Goal: Task Accomplishment & Management: Use online tool/utility

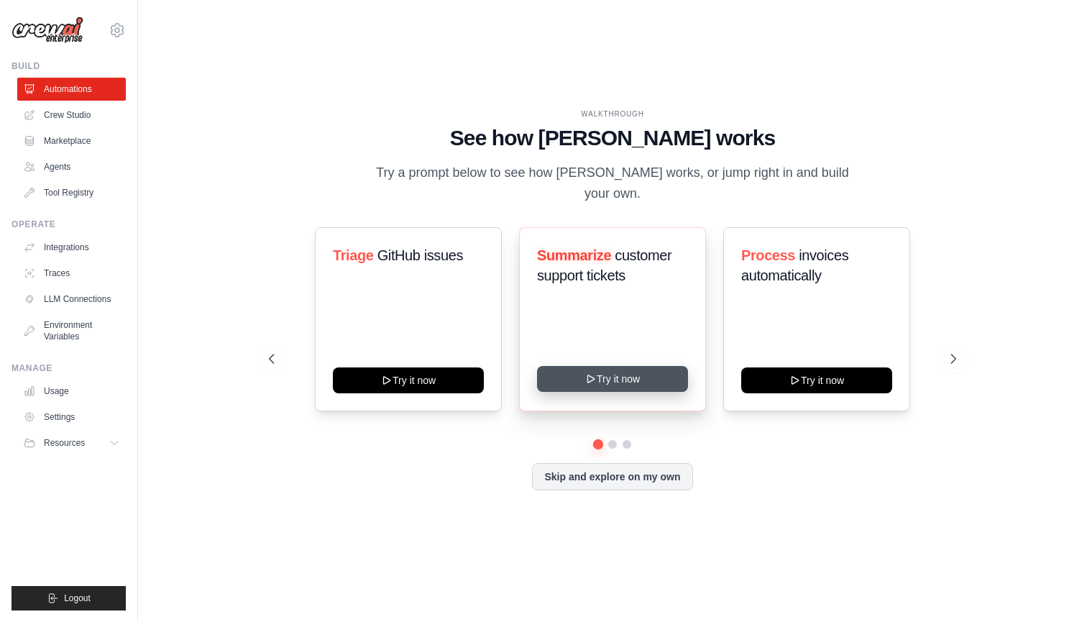
click at [602, 366] on button "Try it now" at bounding box center [612, 379] width 151 height 26
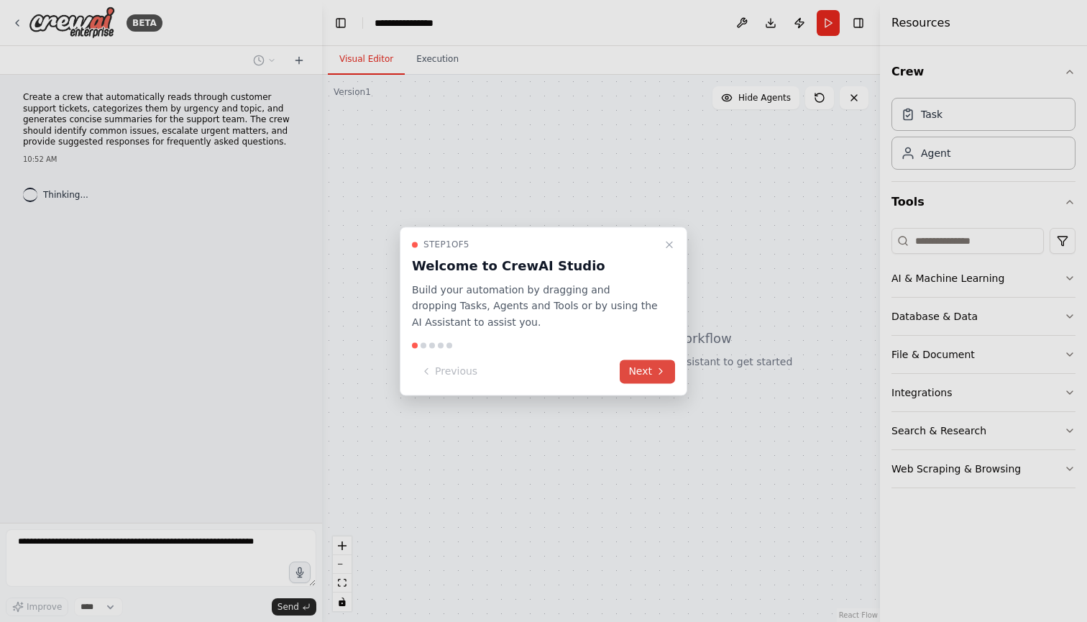
click at [659, 372] on icon at bounding box center [661, 372] width 12 height 12
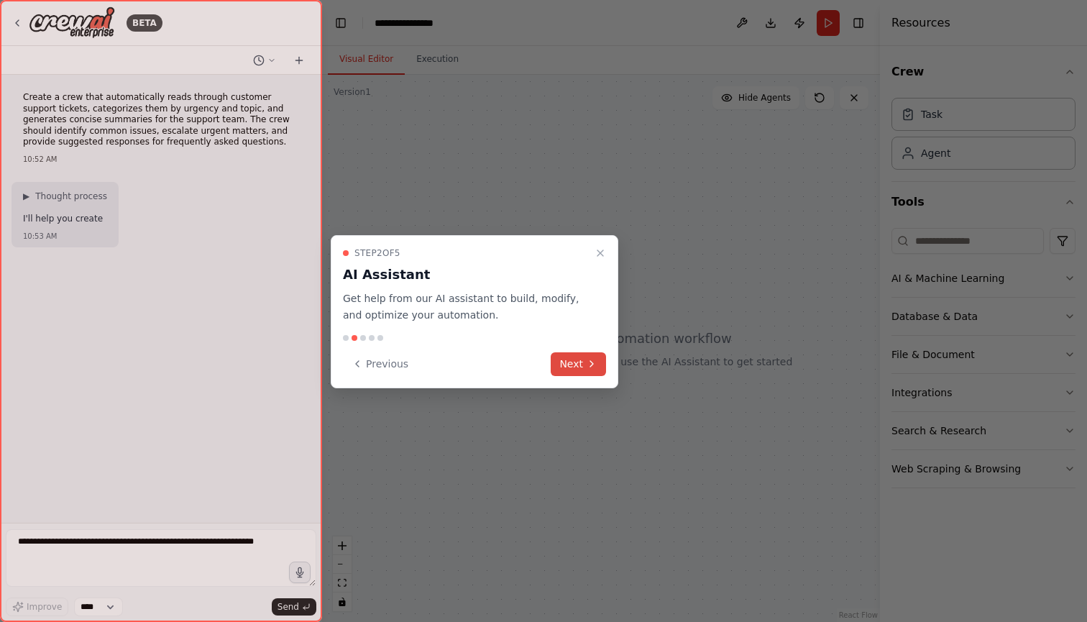
click at [590, 365] on icon at bounding box center [592, 364] width 12 height 12
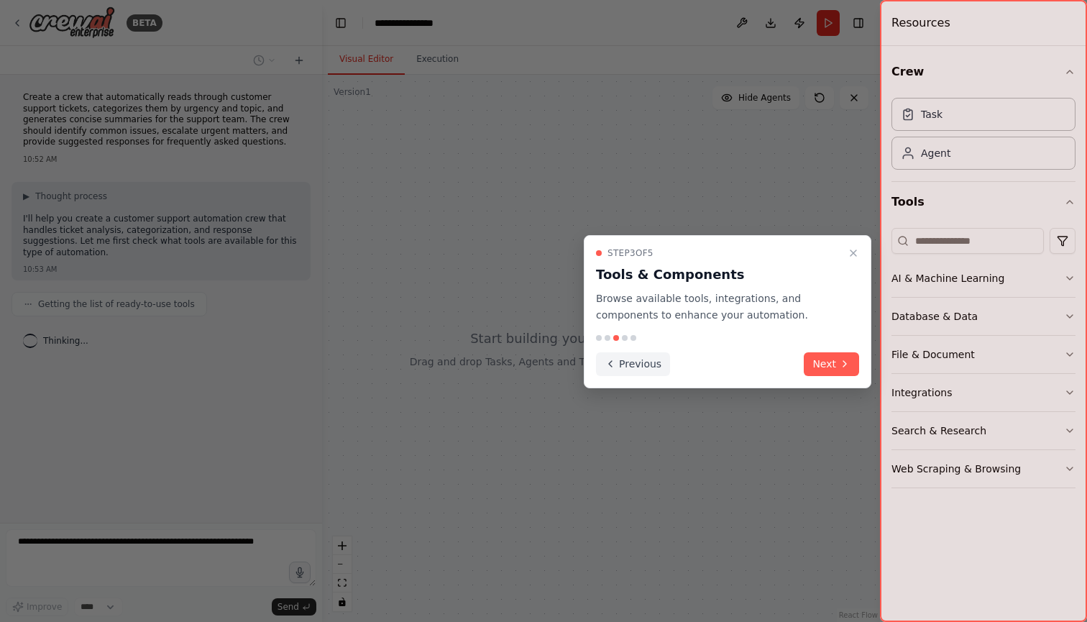
click at [631, 362] on button "Previous" at bounding box center [633, 364] width 74 height 24
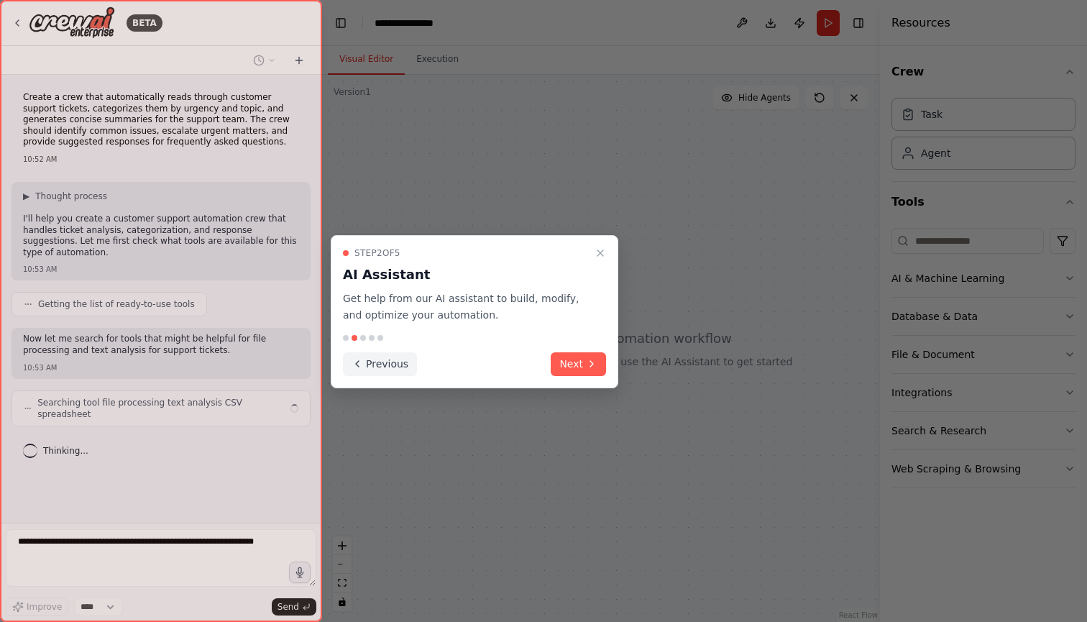
click at [382, 357] on button "Previous" at bounding box center [380, 364] width 74 height 24
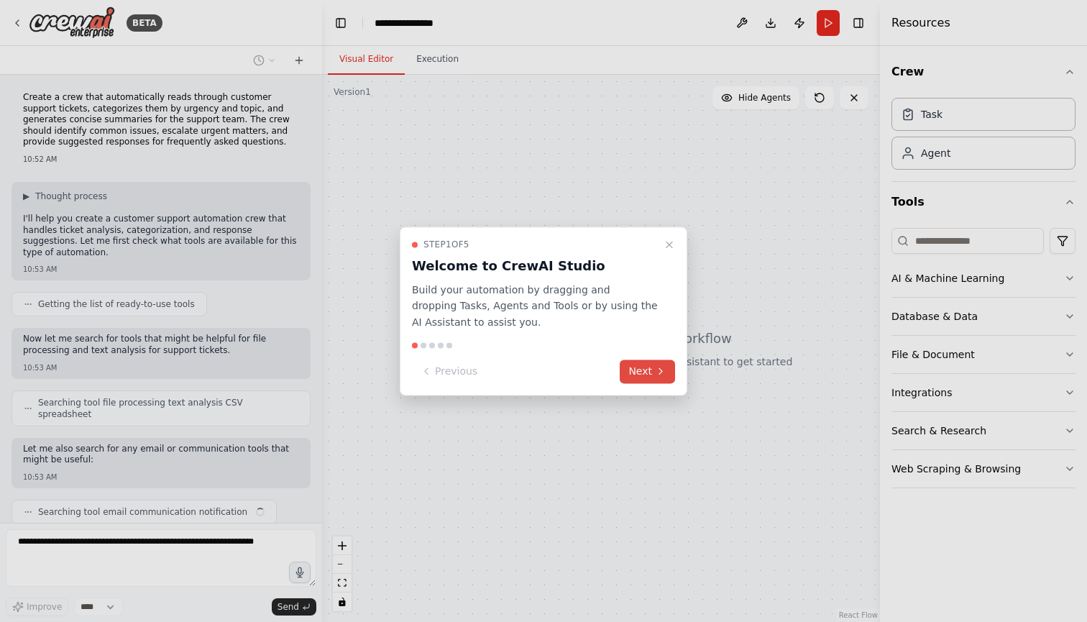
scroll to position [32, 0]
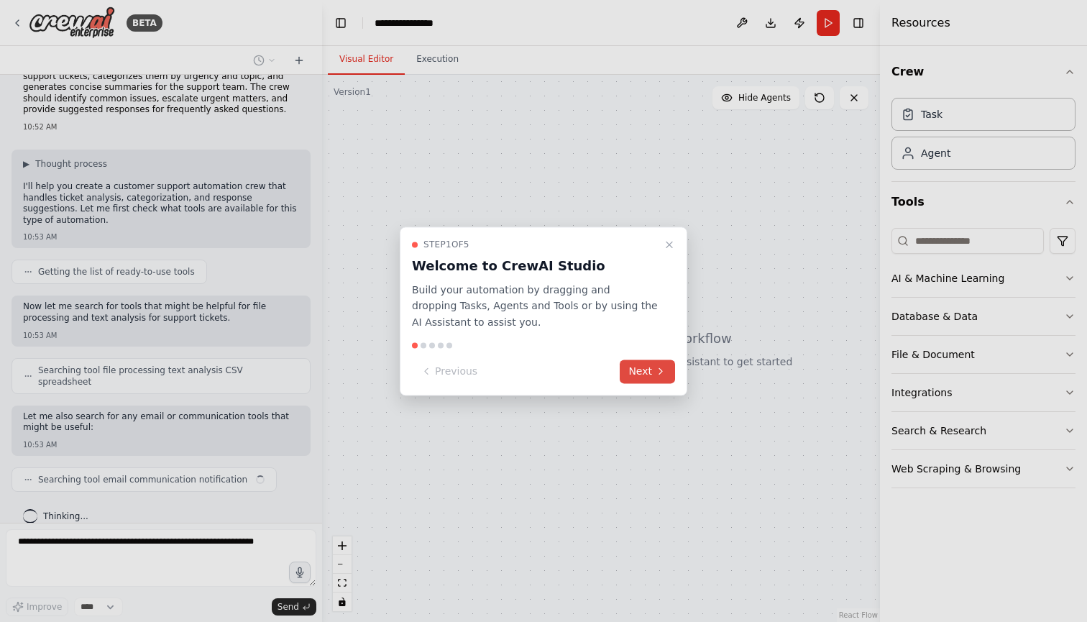
click at [642, 367] on button "Next" at bounding box center [647, 372] width 55 height 24
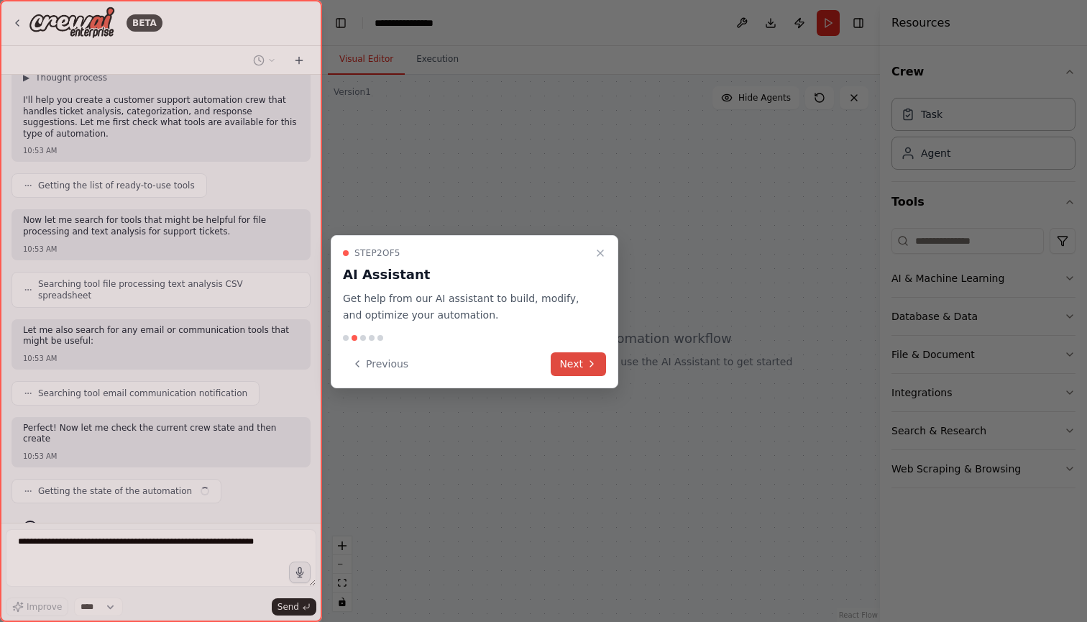
scroll to position [129, 0]
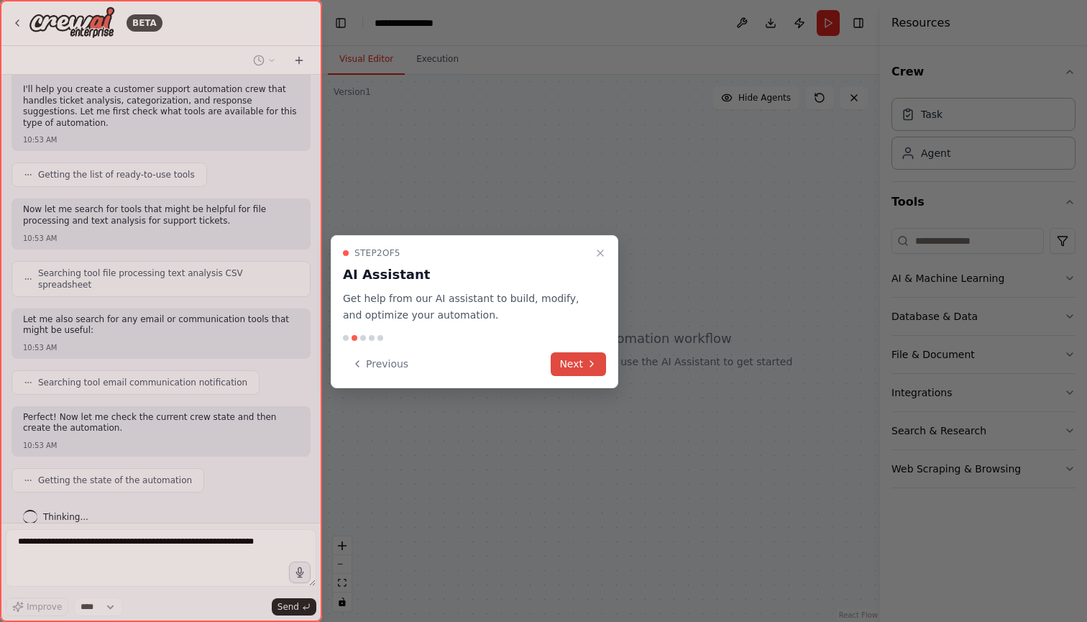
click at [577, 367] on button "Next" at bounding box center [578, 364] width 55 height 24
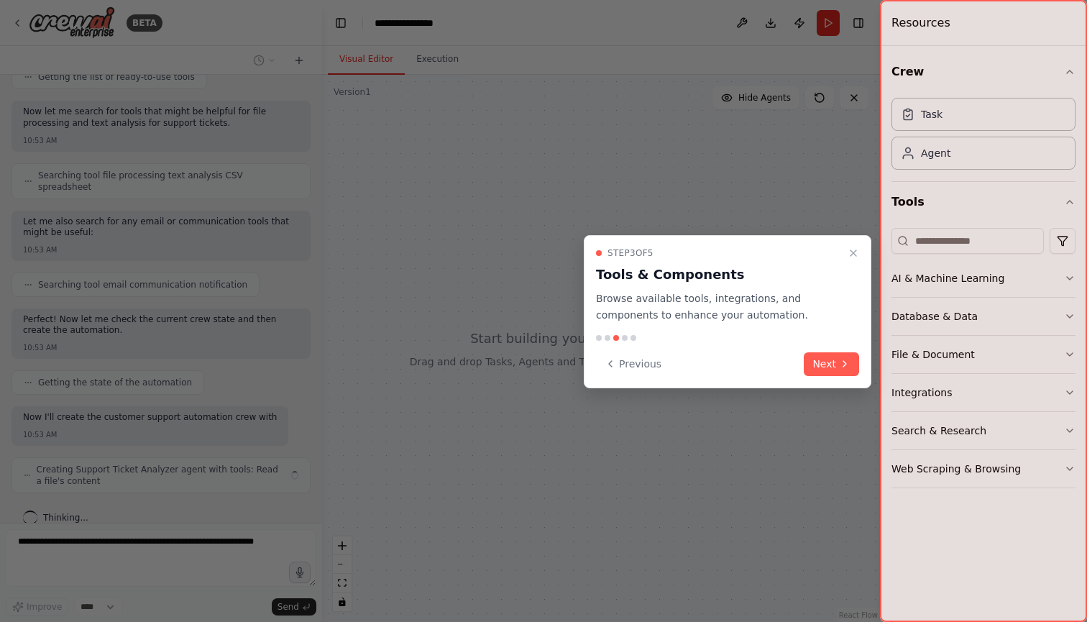
scroll to position [238, 0]
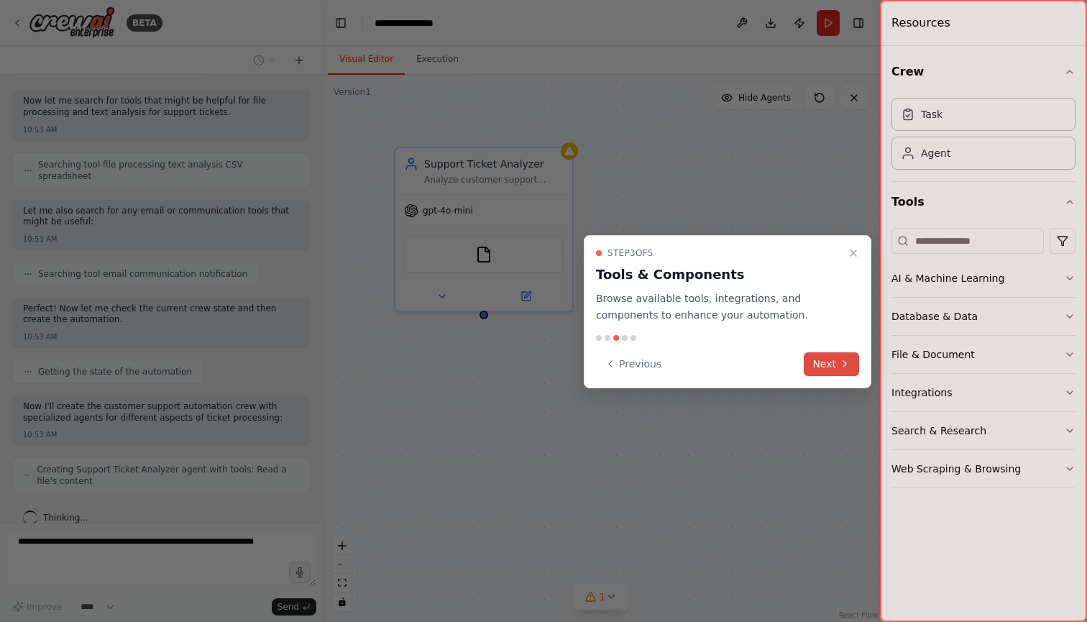
click at [831, 360] on button "Next" at bounding box center [831, 364] width 55 height 24
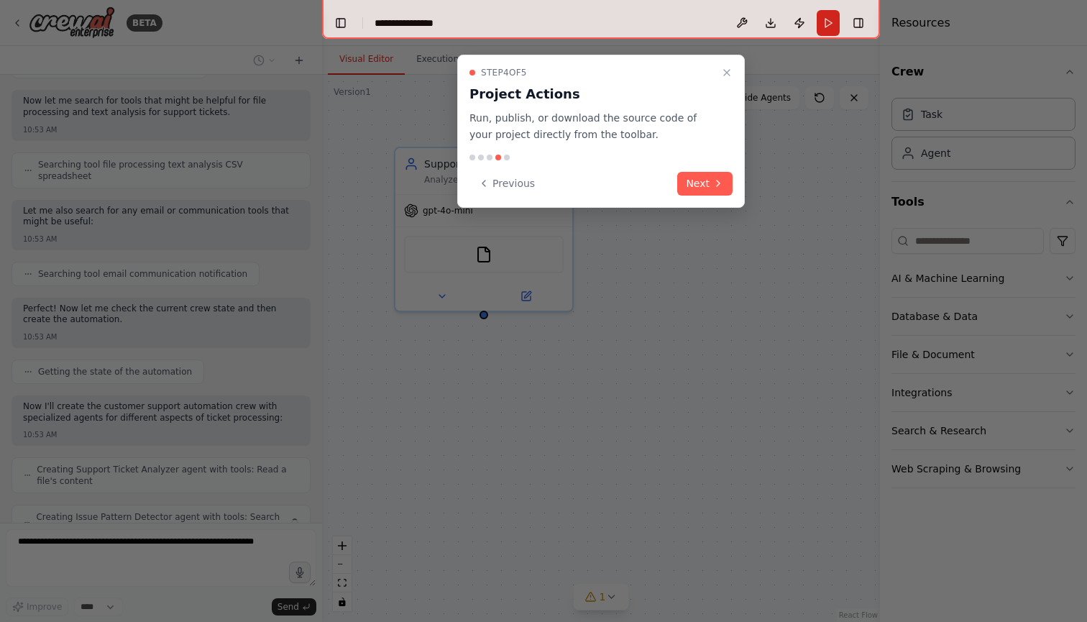
scroll to position [285, 0]
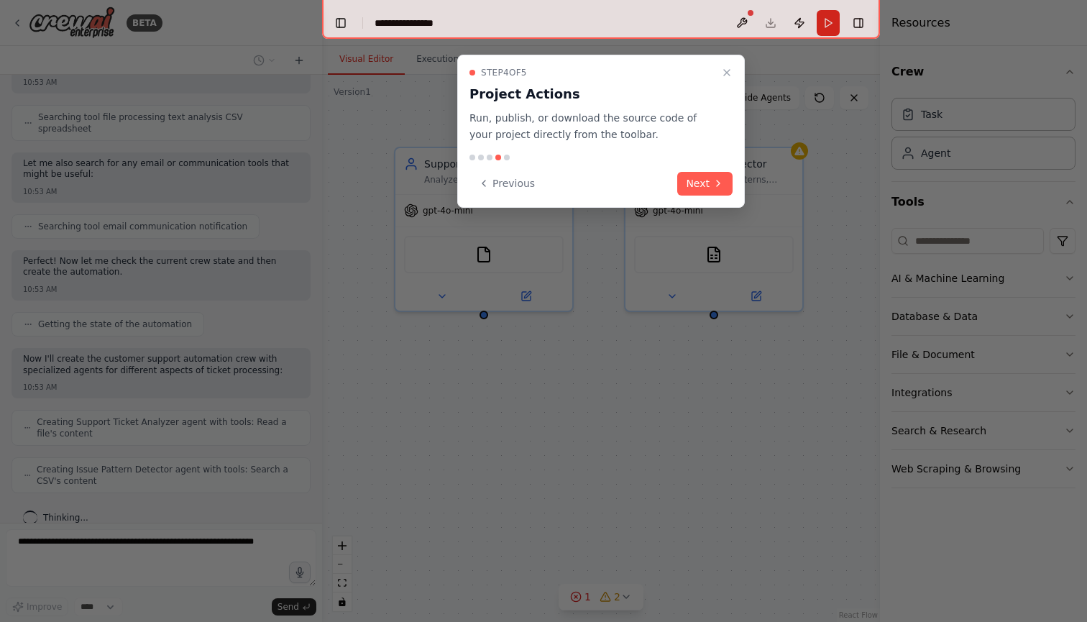
click at [710, 189] on div "Step 4 of 5 Project Actions Run, publish, or download the source code of your p…" at bounding box center [601, 131] width 288 height 153
click at [708, 181] on button "Next" at bounding box center [704, 184] width 55 height 24
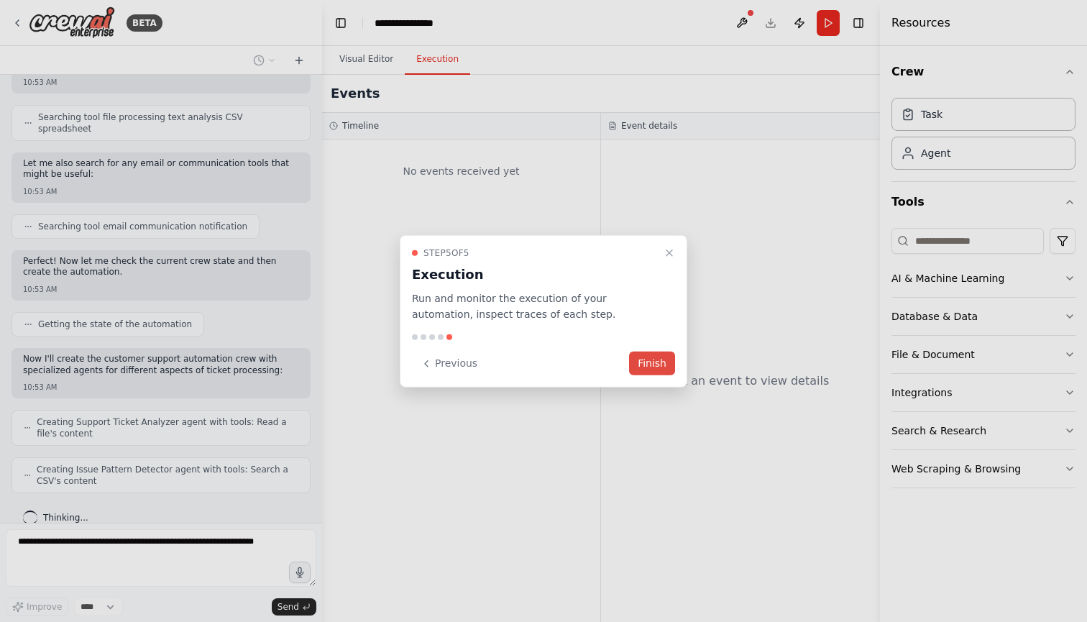
click at [641, 367] on button "Finish" at bounding box center [652, 364] width 46 height 24
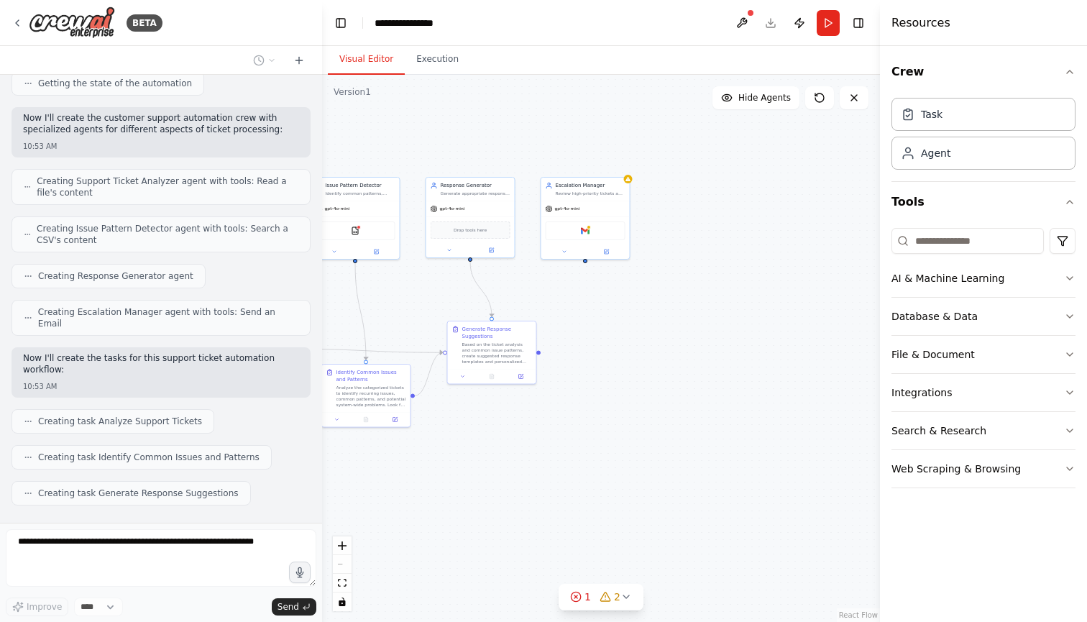
scroll to position [562, 0]
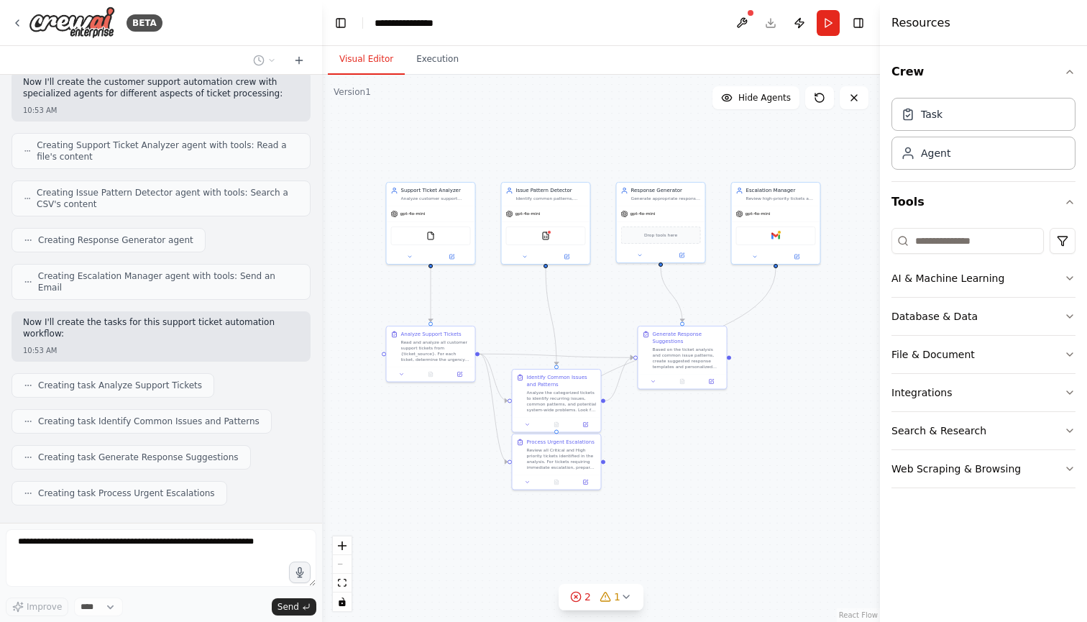
drag, startPoint x: 471, startPoint y: 372, endPoint x: 344, endPoint y: 268, distance: 164.1
click at [344, 268] on div ".deletable-edge-delete-btn { width: 20px; height: 20px; border: 0px solid #ffff…" at bounding box center [601, 348] width 558 height 547
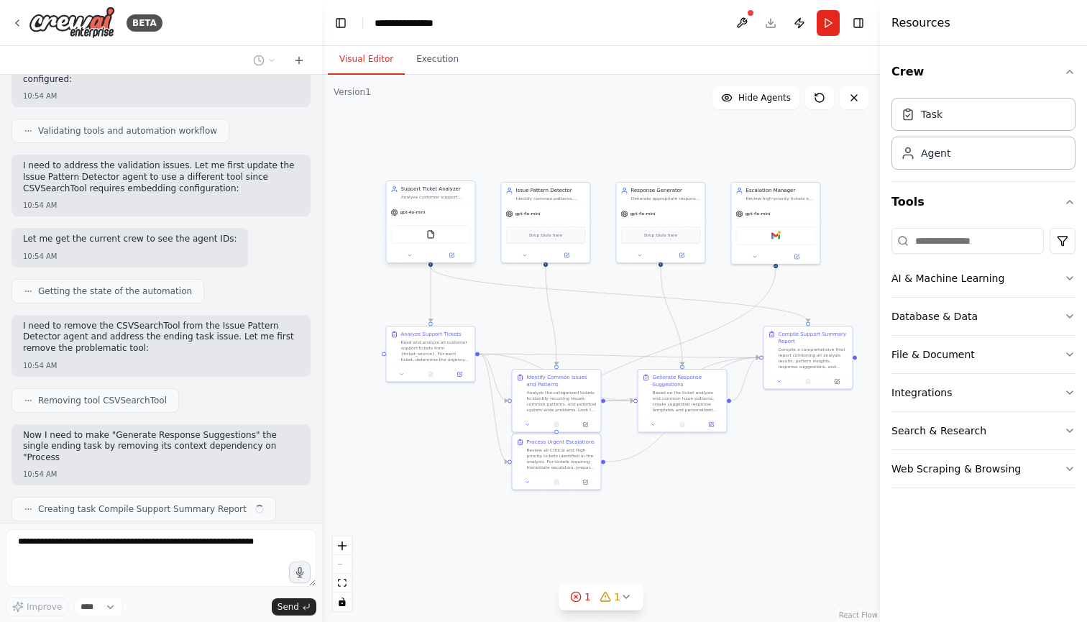
scroll to position [1033, 0]
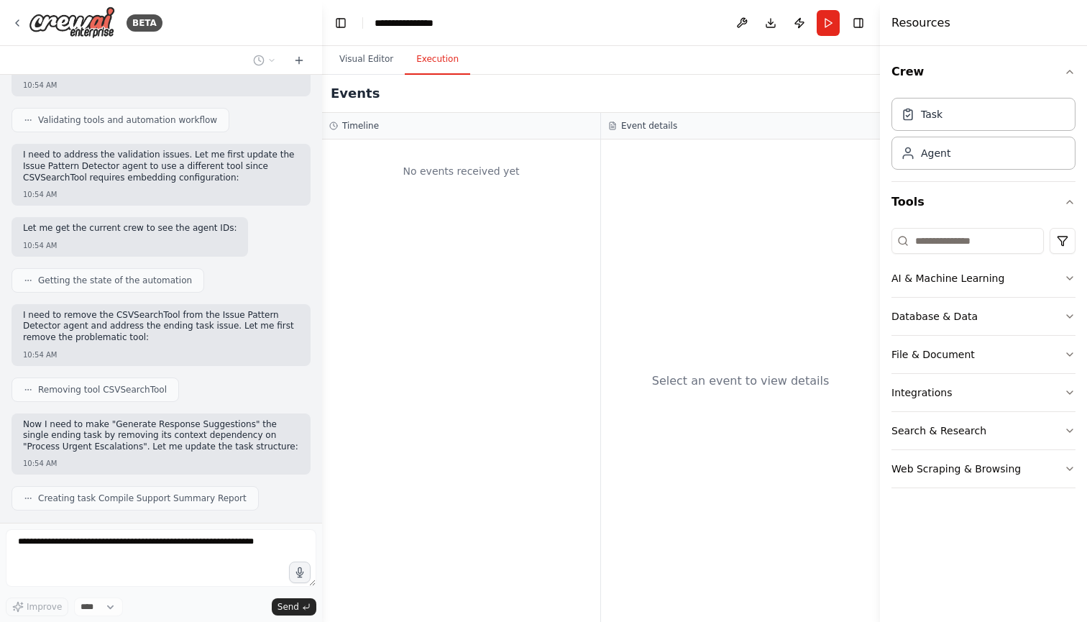
click at [427, 50] on button "Execution" at bounding box center [437, 60] width 65 height 30
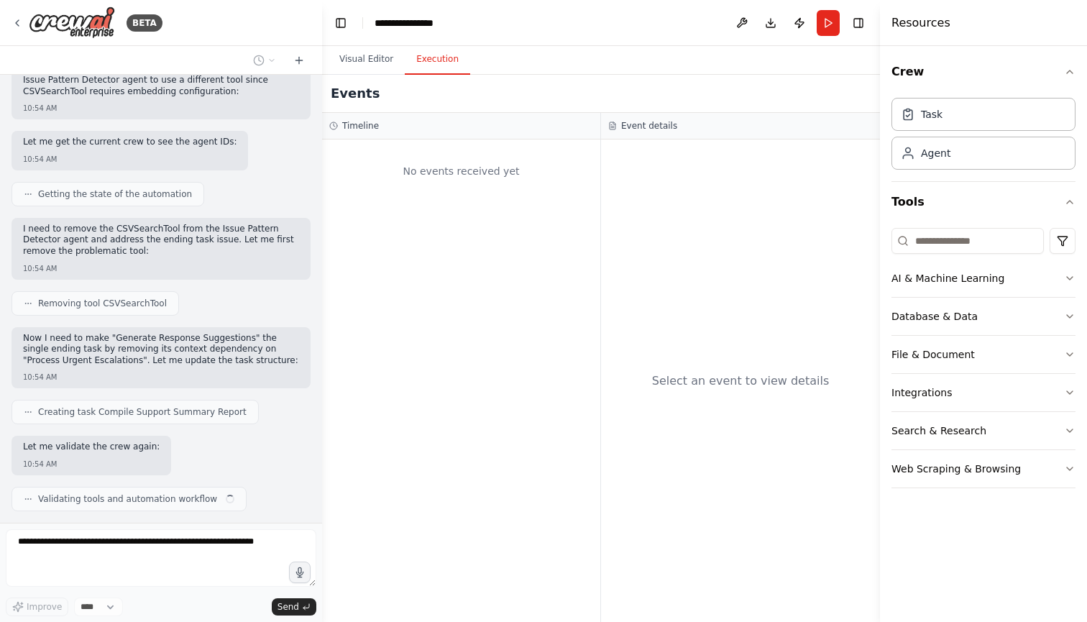
scroll to position [1120, 0]
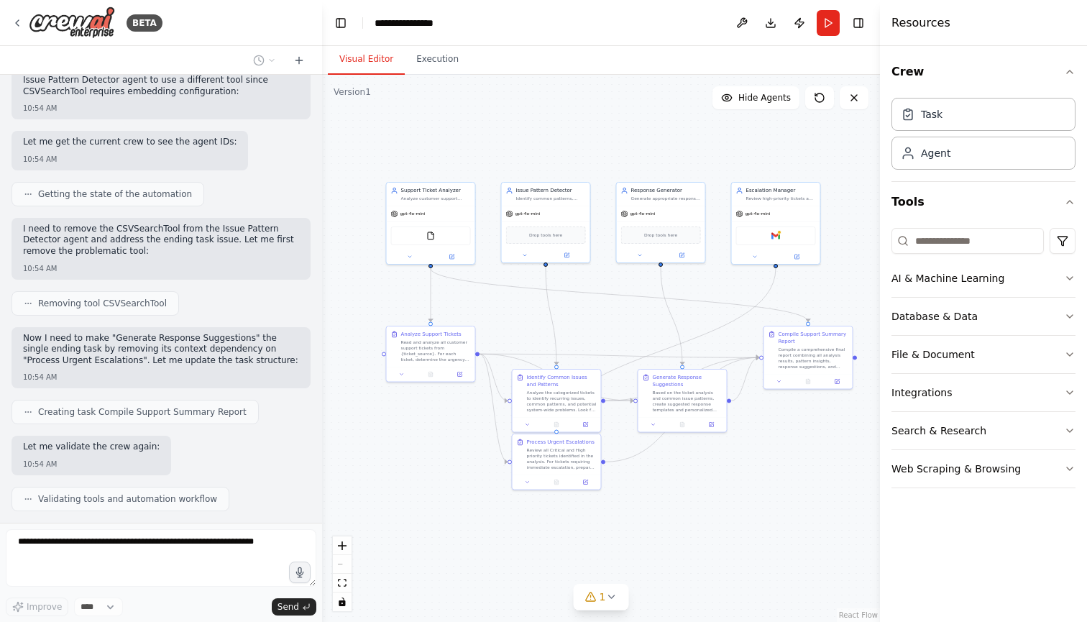
click at [379, 61] on button "Visual Editor" at bounding box center [366, 60] width 77 height 30
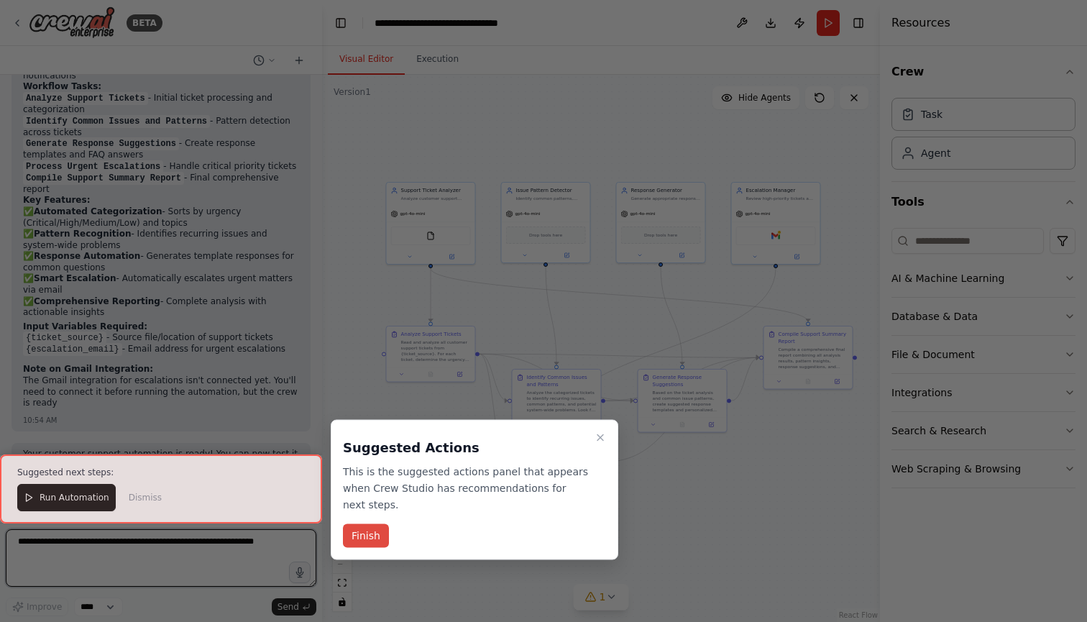
scroll to position [1803, 0]
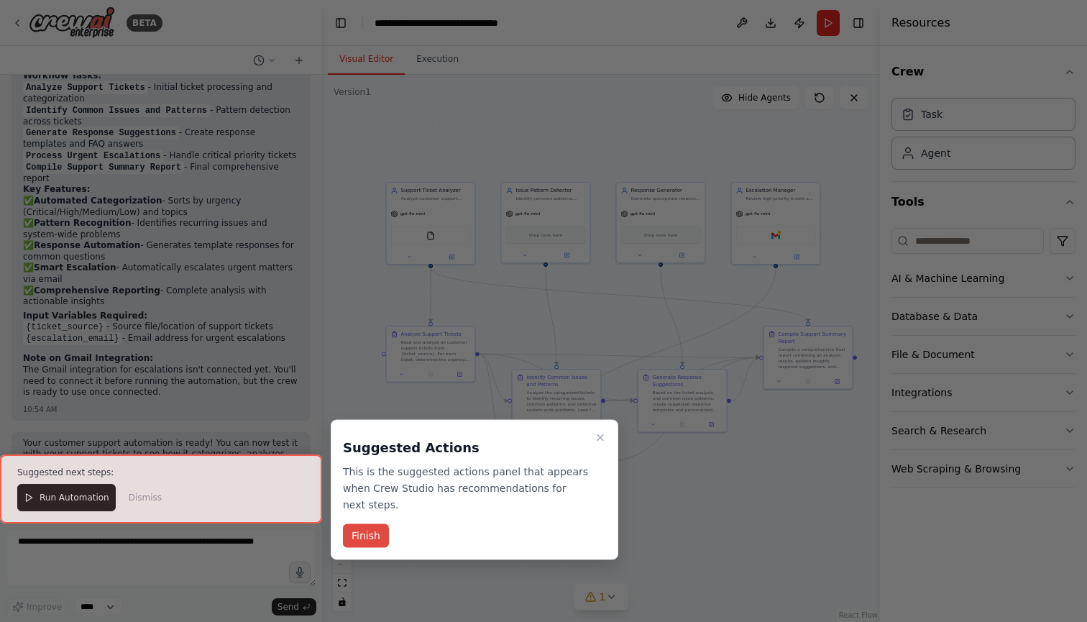
click at [375, 534] on button "Finish" at bounding box center [366, 536] width 46 height 24
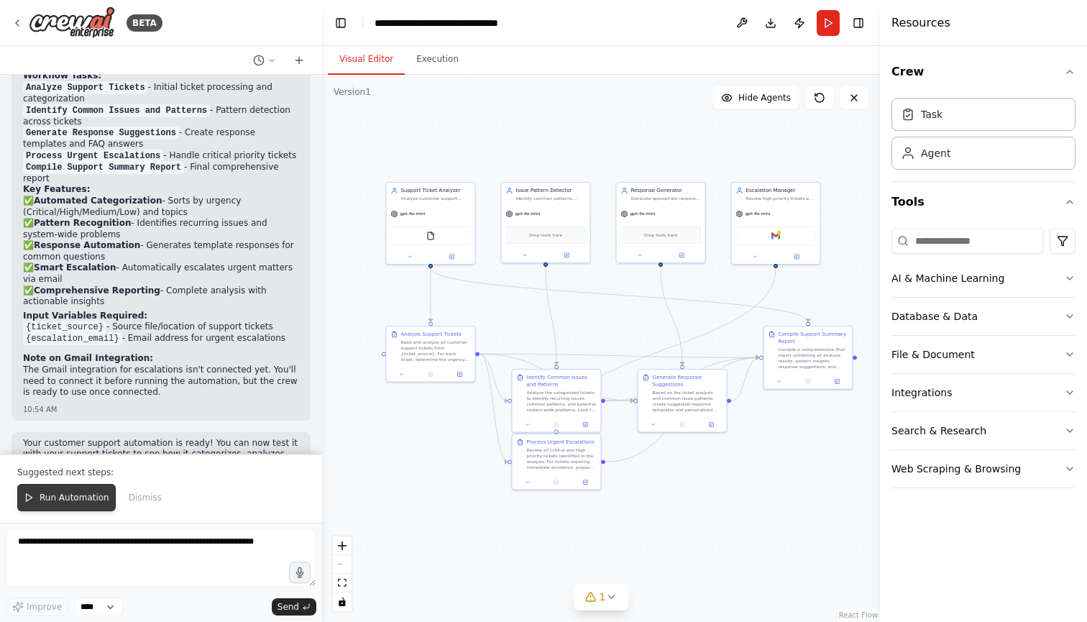
click at [62, 500] on span "Run Automation" at bounding box center [75, 498] width 70 height 12
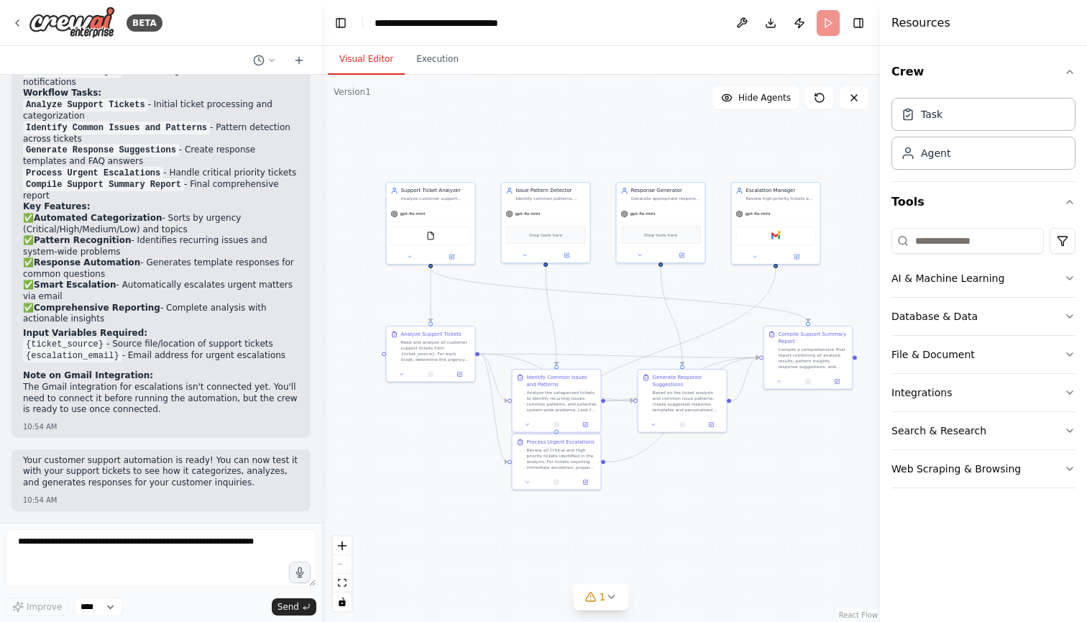
scroll to position [1734, 0]
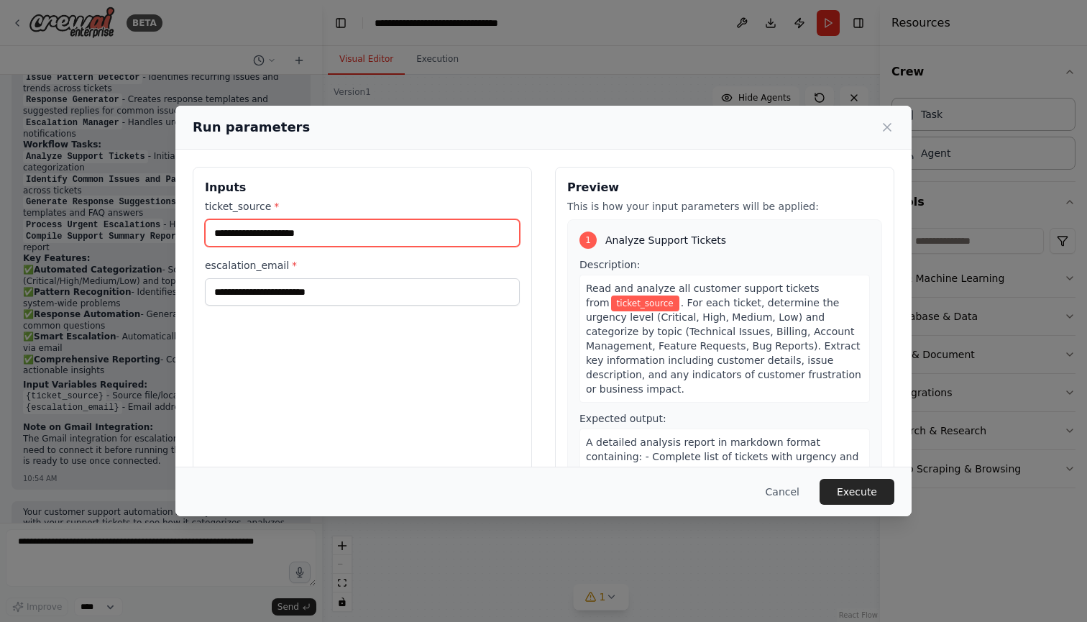
click at [302, 241] on input "ticket_source *" at bounding box center [362, 232] width 315 height 27
type input "***"
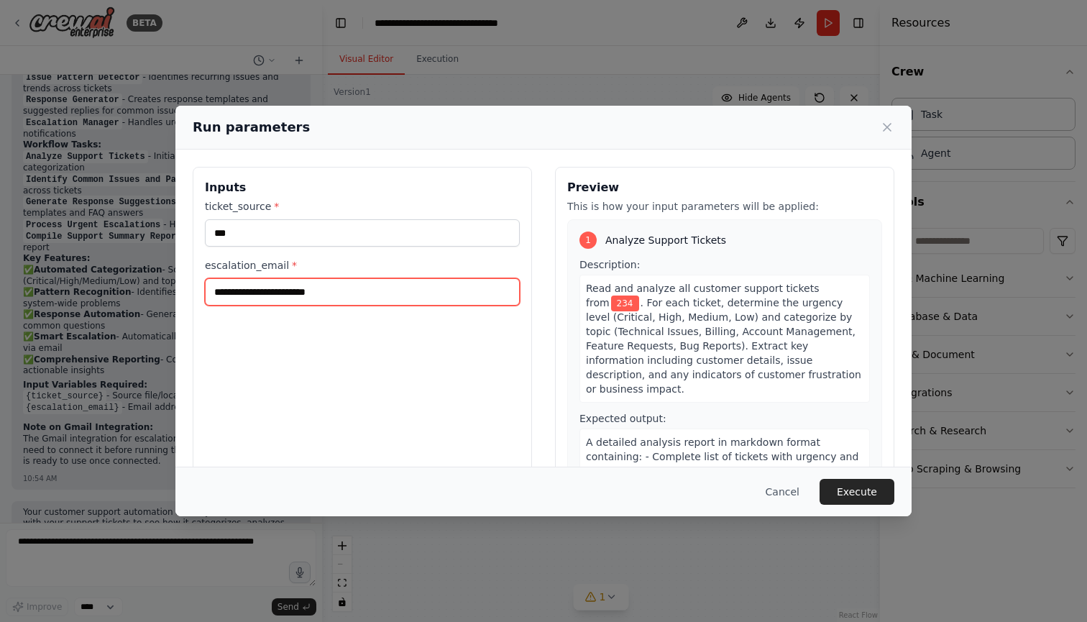
click at [267, 293] on input "escalation_email *" at bounding box center [362, 291] width 315 height 27
type input "**********"
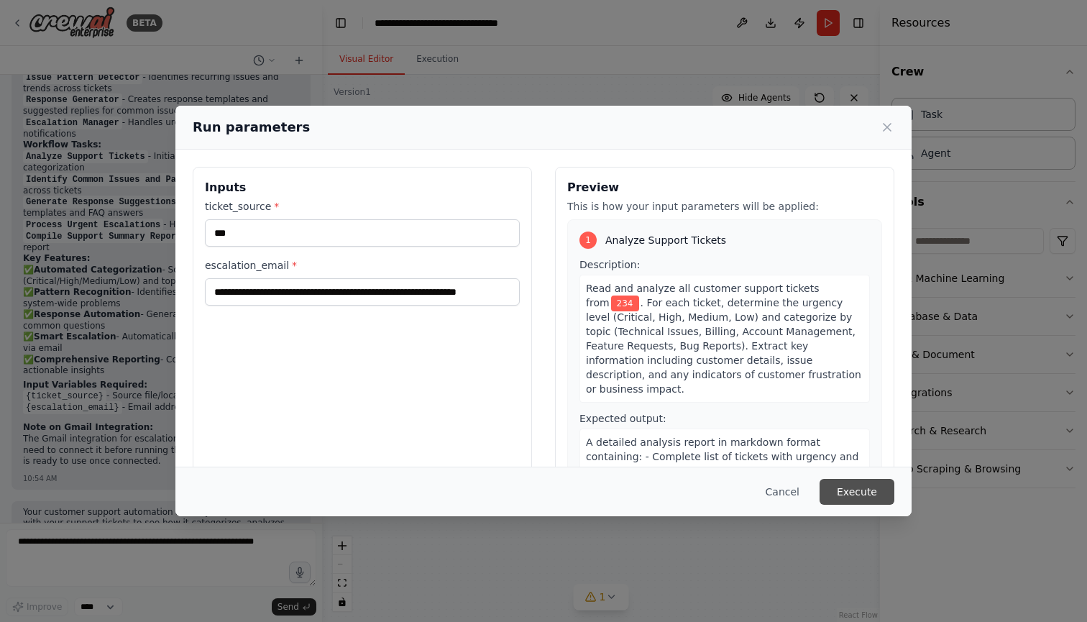
click at [856, 482] on button "Execute" at bounding box center [857, 492] width 75 height 26
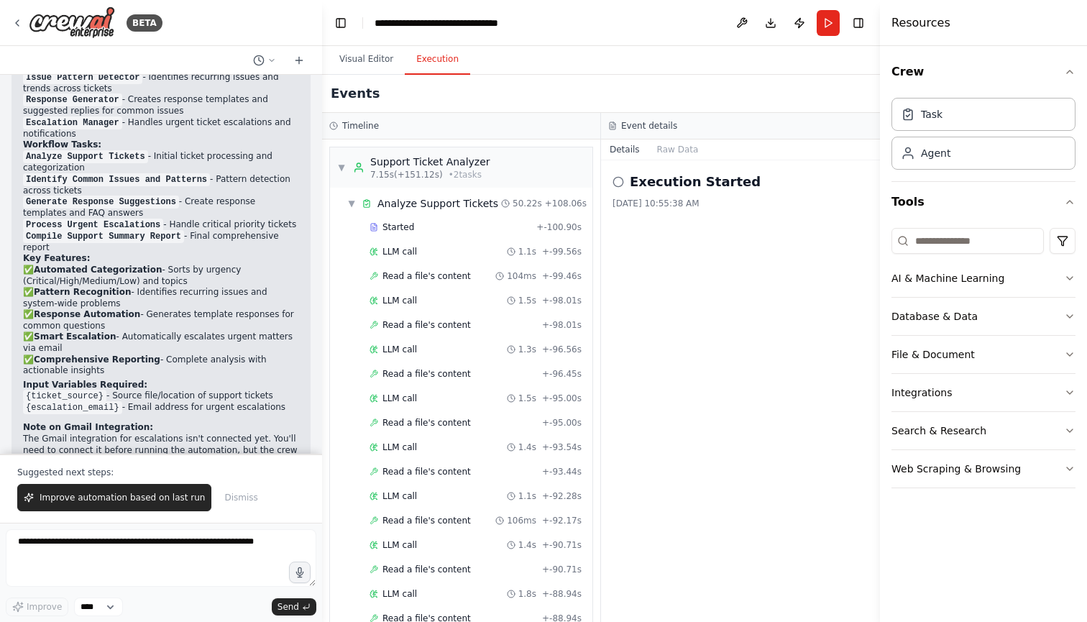
click at [433, 71] on button "Execution" at bounding box center [437, 60] width 65 height 30
click at [508, 175] on div "▼ Support Ticket Analyzer 7.15s (+151.12s) • 2 task s" at bounding box center [461, 167] width 262 height 40
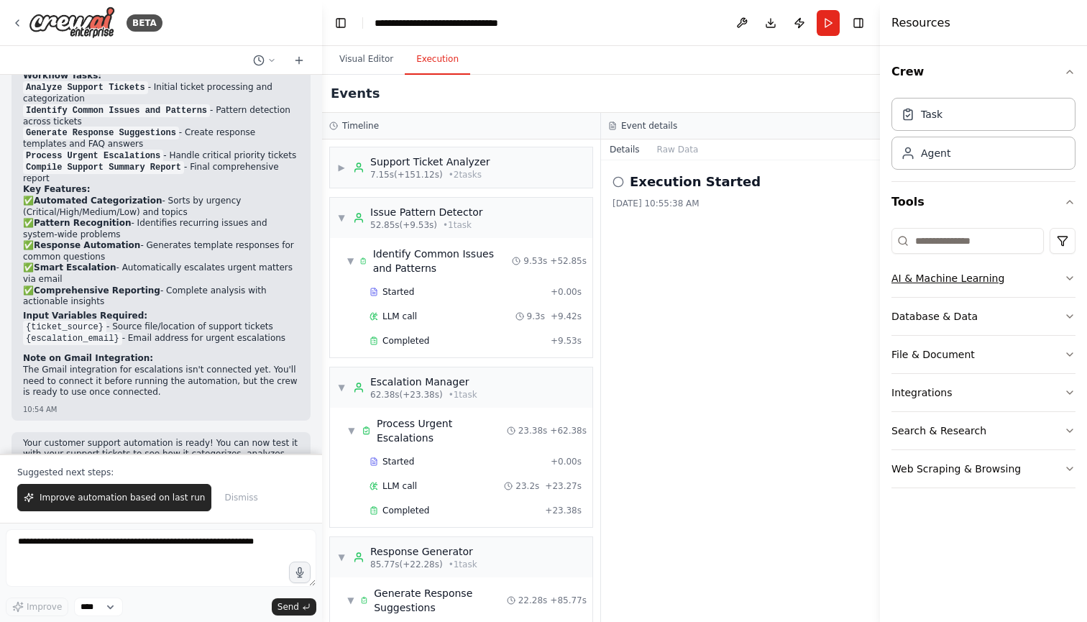
click at [1046, 279] on button "AI & Machine Learning" at bounding box center [984, 278] width 184 height 37
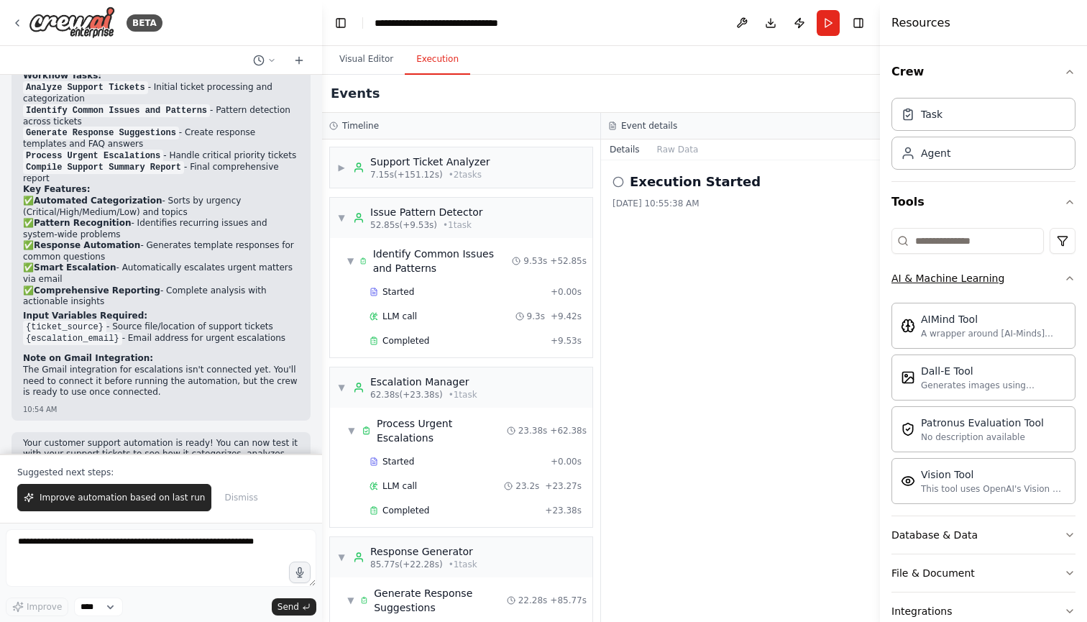
click at [1046, 279] on button "AI & Machine Learning" at bounding box center [984, 278] width 184 height 37
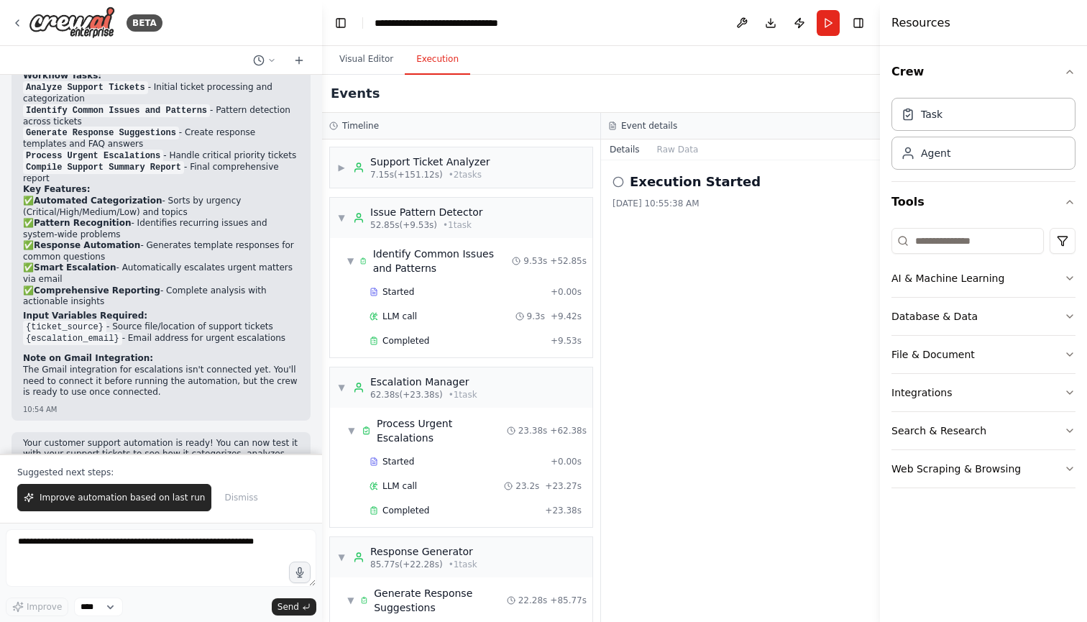
click at [701, 200] on div "13/9/2025, 10:55:38 AM" at bounding box center [741, 204] width 256 height 12
click at [664, 180] on h2 "Execution Started" at bounding box center [695, 182] width 131 height 20
click at [614, 183] on circle at bounding box center [617, 181] width 9 height 9
click at [621, 180] on icon at bounding box center [619, 182] width 12 height 12
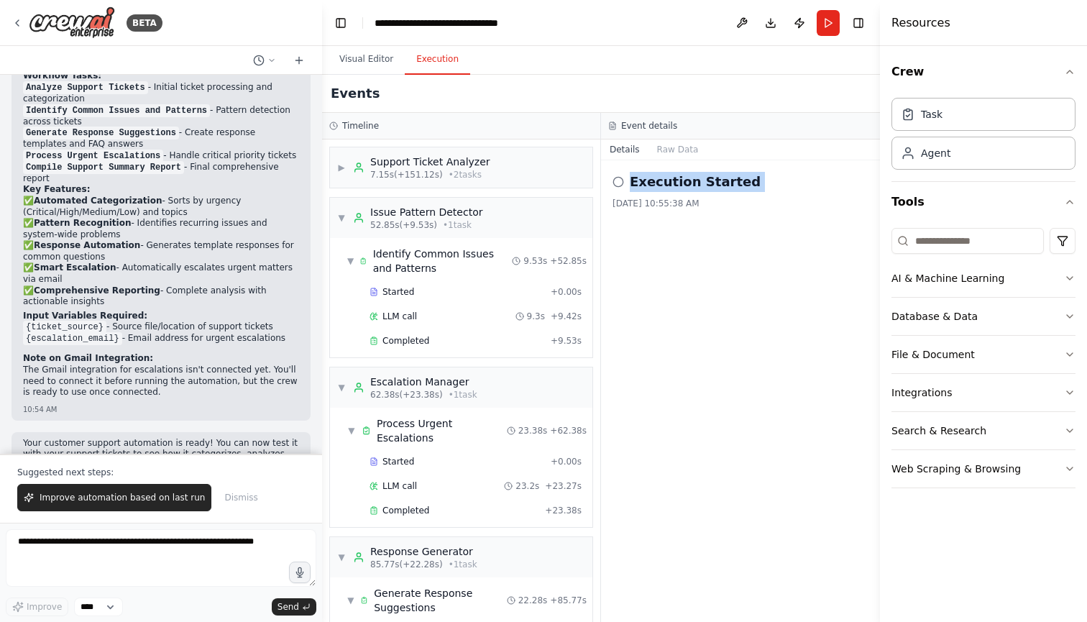
click at [621, 180] on icon at bounding box center [619, 182] width 12 height 12
click at [657, 265] on div "Execution Started 13/9/2025, 10:55:38 AM" at bounding box center [740, 391] width 279 height 462
click at [163, 496] on span "Improve automation based on last run" at bounding box center [122, 498] width 165 height 12
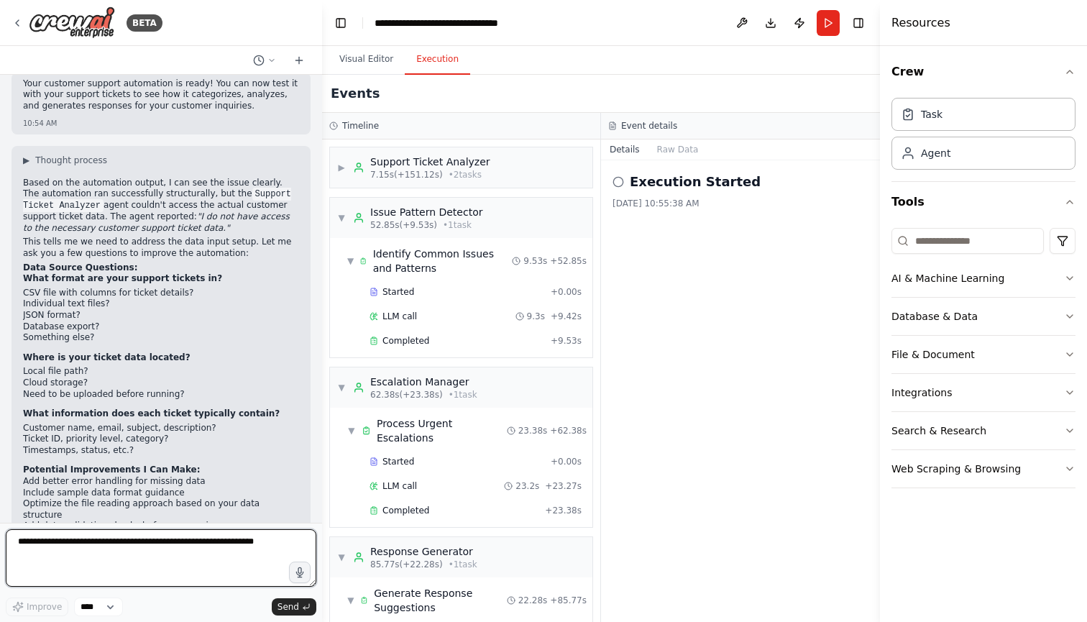
scroll to position [2173, 0]
